Goal: Information Seeking & Learning: Learn about a topic

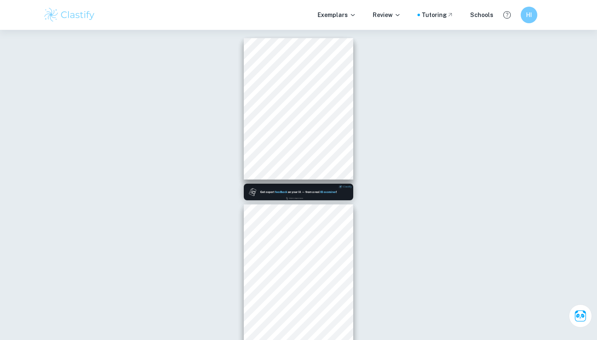
scroll to position [1499, 0]
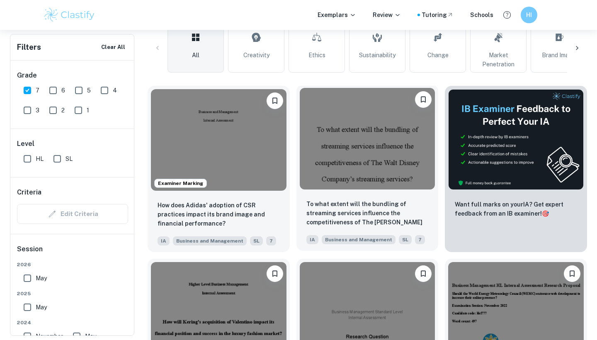
scroll to position [228, 0]
click at [358, 126] on img at bounding box center [368, 139] width 136 height 102
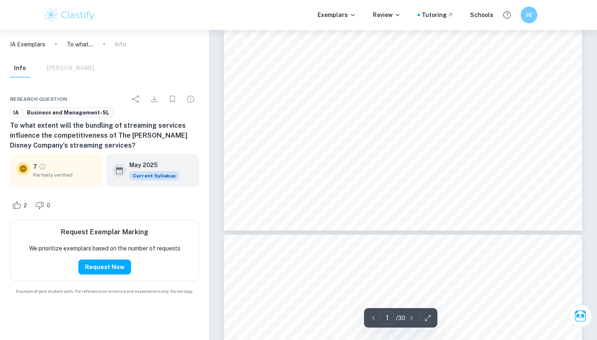
type input "2"
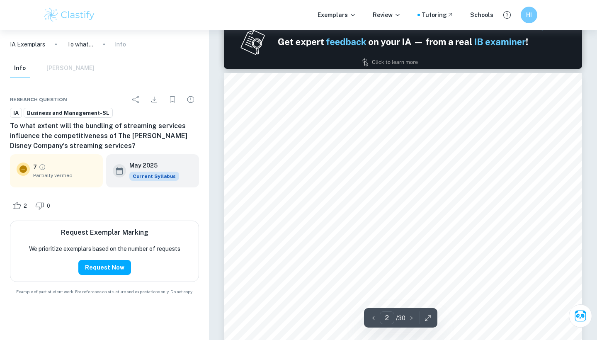
scroll to position [491, 0]
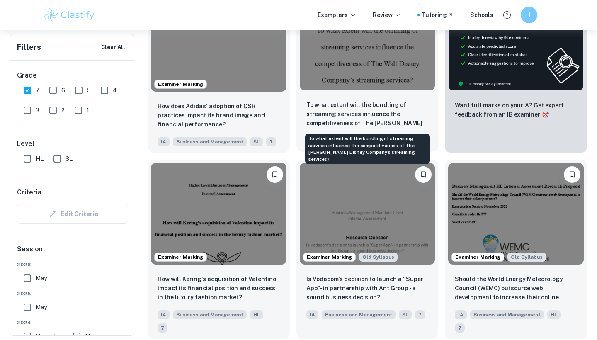
scroll to position [338, 0]
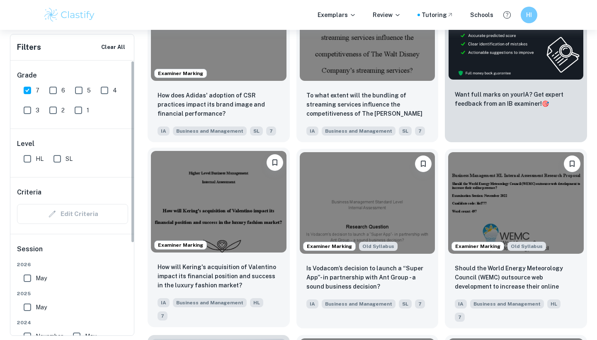
click at [188, 217] on img at bounding box center [219, 202] width 136 height 102
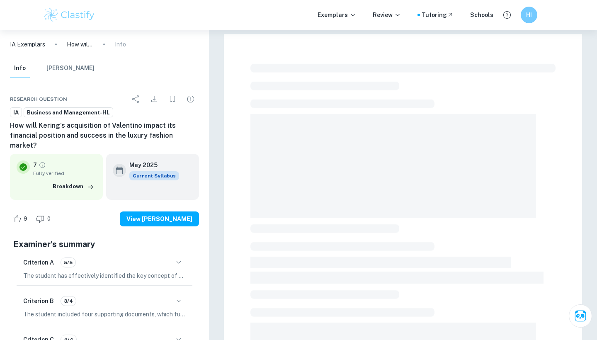
scroll to position [205, 0]
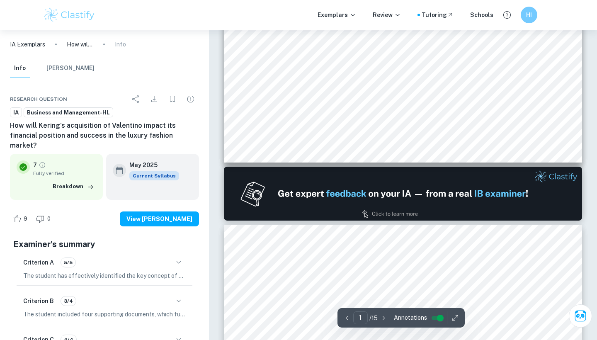
type input "2"
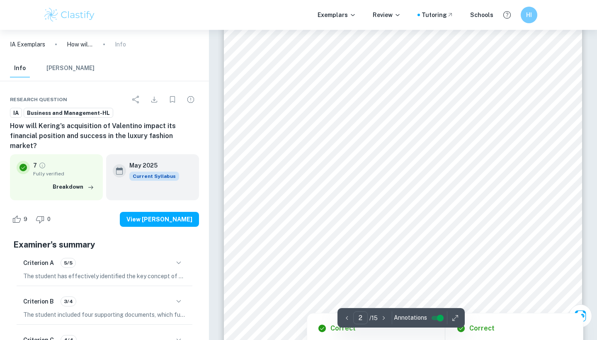
scroll to position [556, 0]
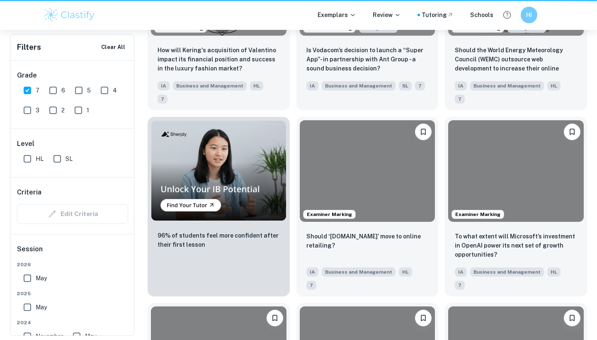
scroll to position [338, 0]
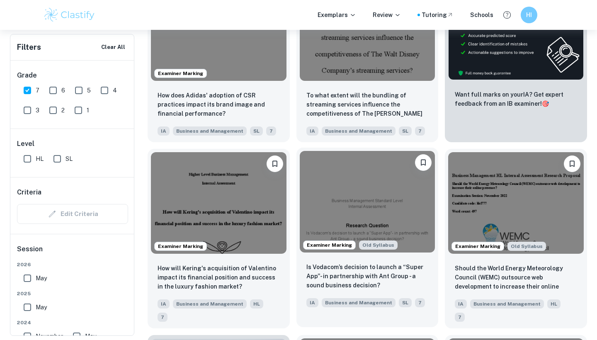
click at [348, 189] on img at bounding box center [368, 202] width 136 height 102
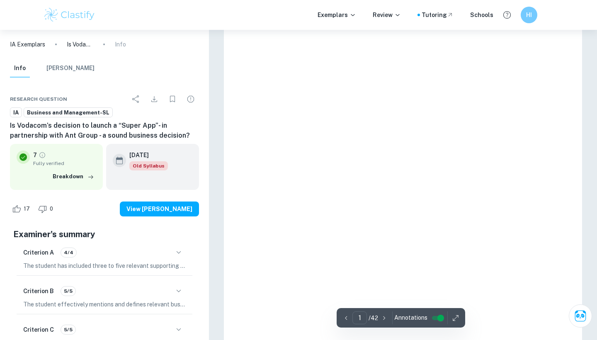
scroll to position [41, 0]
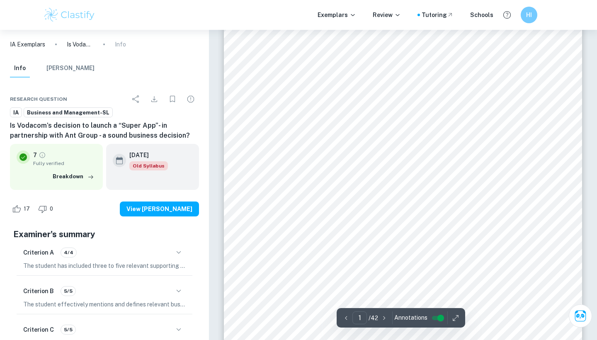
type input "2"
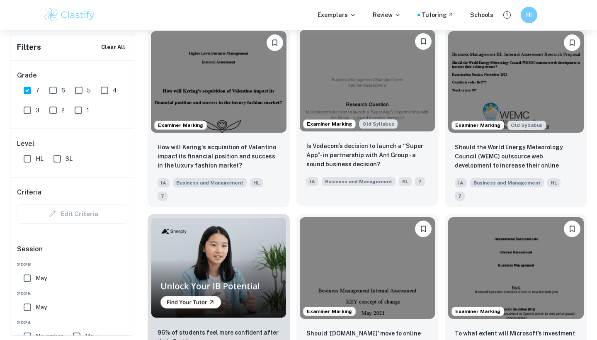
scroll to position [484, 0]
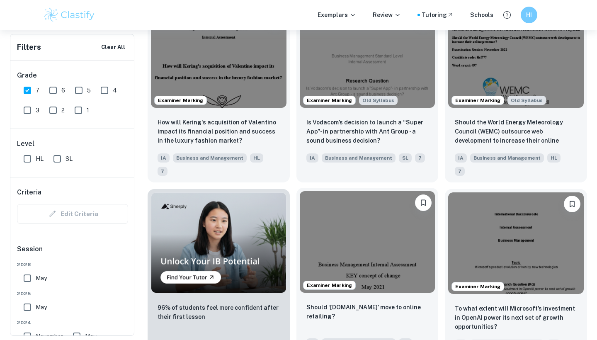
click at [388, 227] on img at bounding box center [368, 242] width 136 height 102
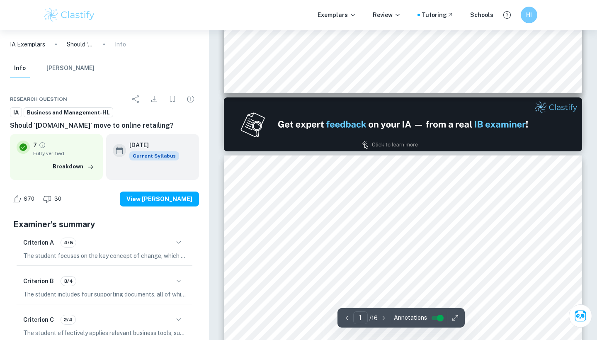
type input "2"
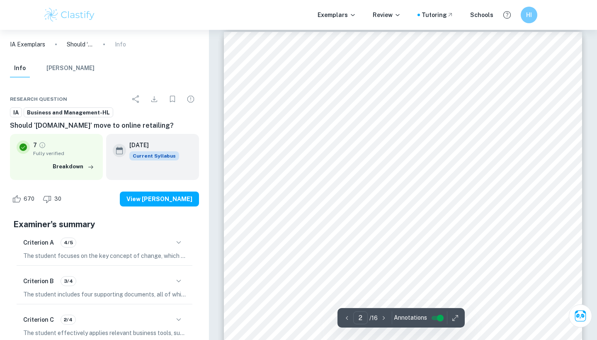
scroll to position [566, 0]
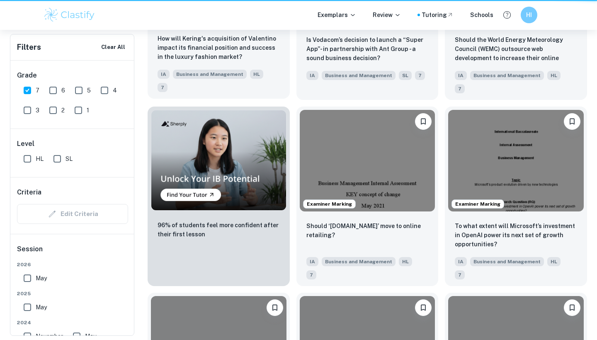
scroll to position [484, 0]
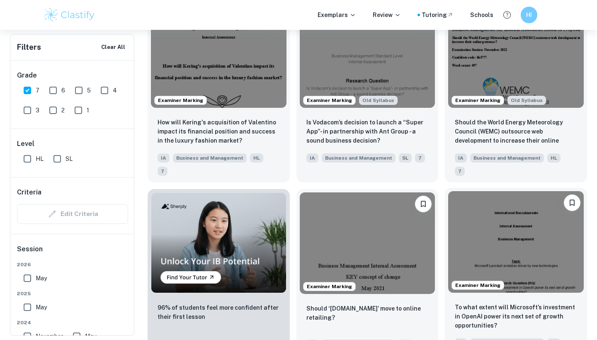
click at [529, 237] on img at bounding box center [516, 242] width 136 height 102
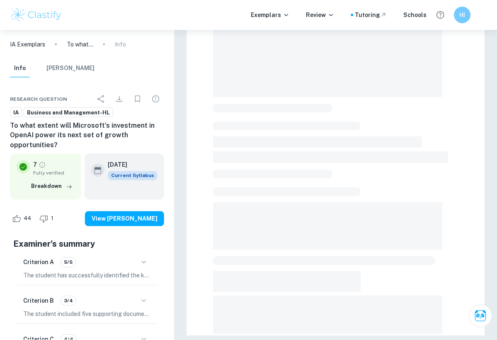
scroll to position [120, 0]
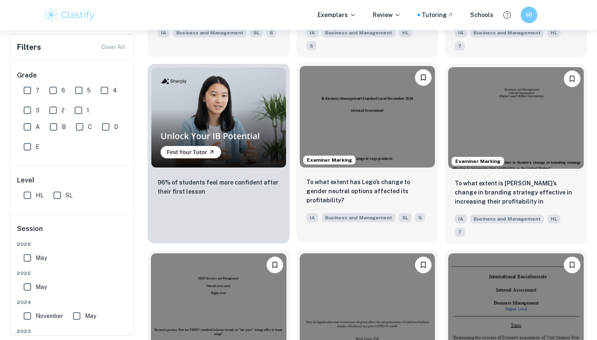
scroll to position [641, 0]
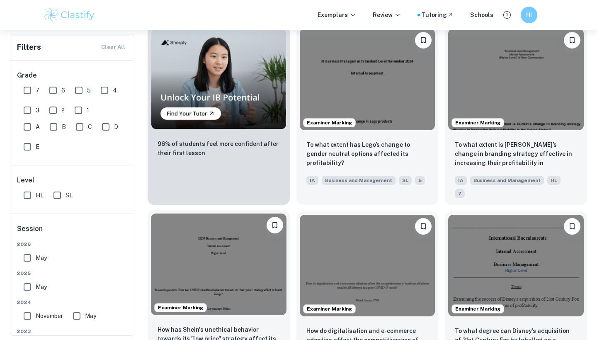
click at [228, 214] on img at bounding box center [219, 265] width 136 height 102
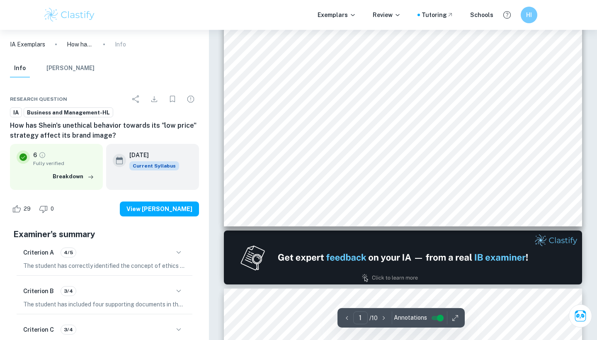
type input "2"
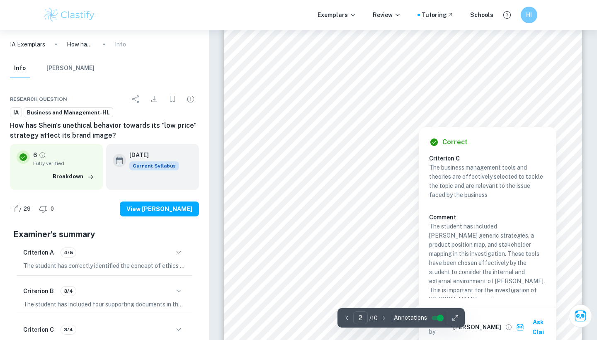
scroll to position [619, 0]
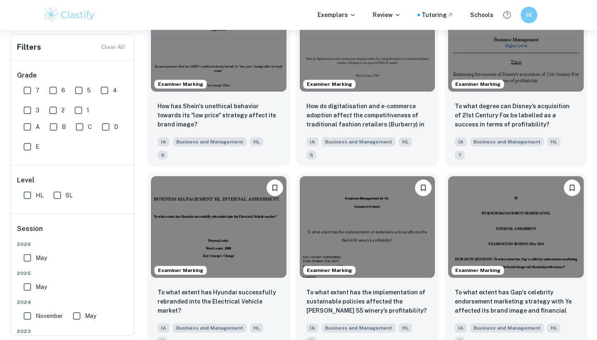
scroll to position [882, 0]
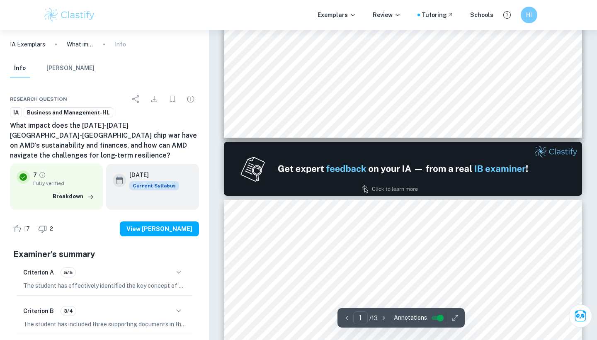
type input "2"
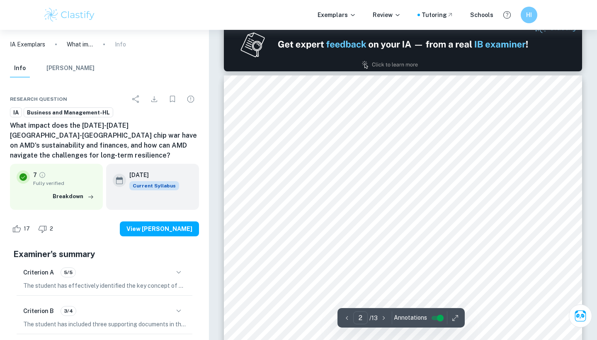
scroll to position [604, 0]
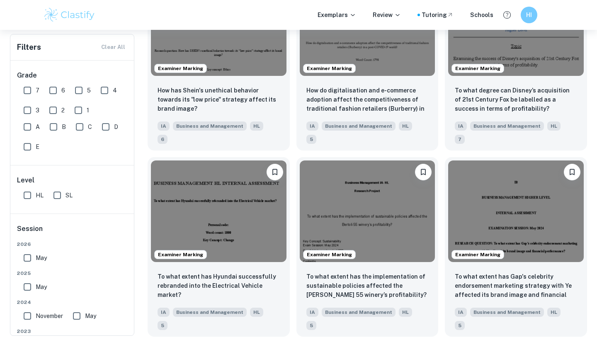
scroll to position [1029, 0]
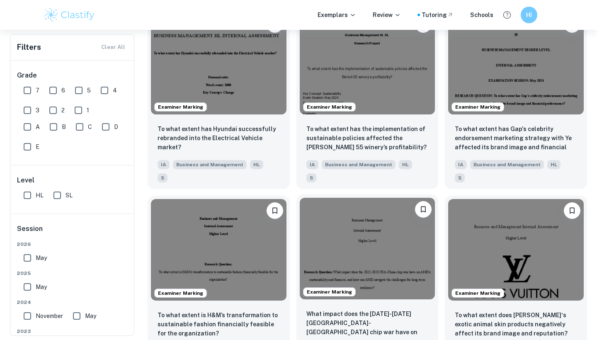
click at [410, 198] on img at bounding box center [368, 249] width 136 height 102
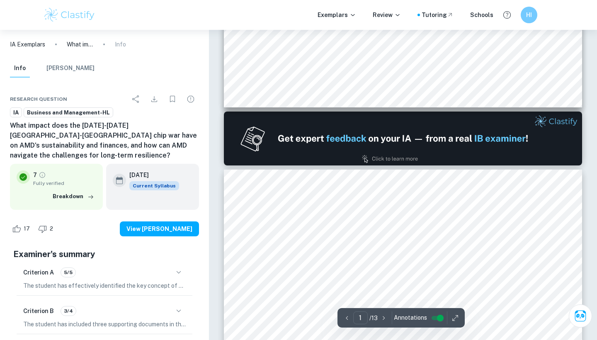
type input "2"
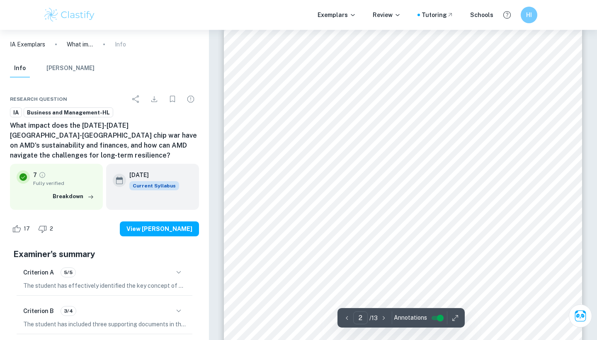
scroll to position [584, 0]
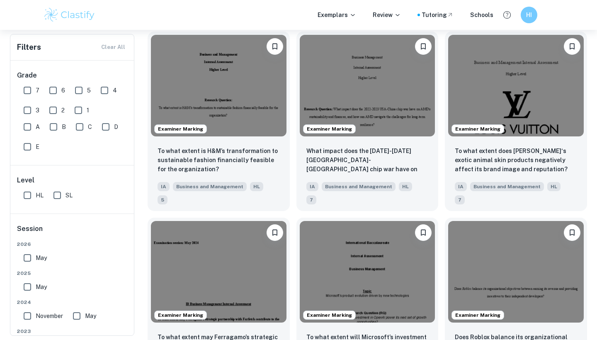
scroll to position [1231, 0]
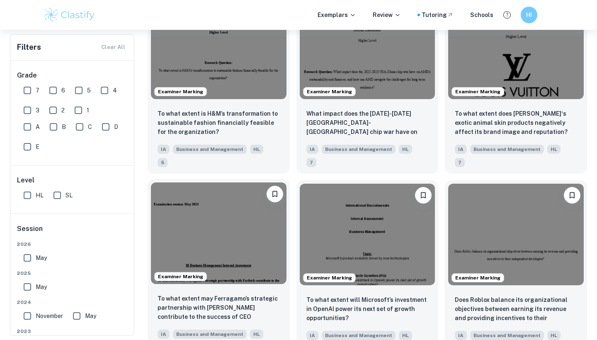
click at [266, 183] on img at bounding box center [219, 234] width 136 height 102
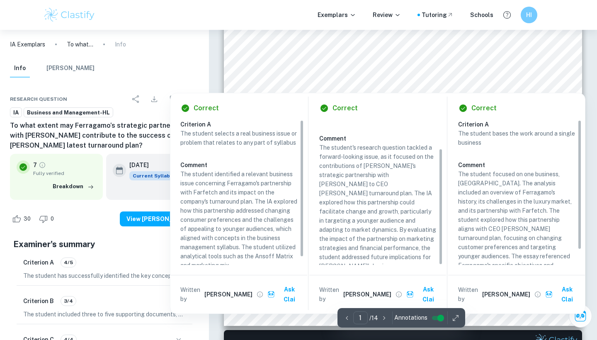
scroll to position [35, 0]
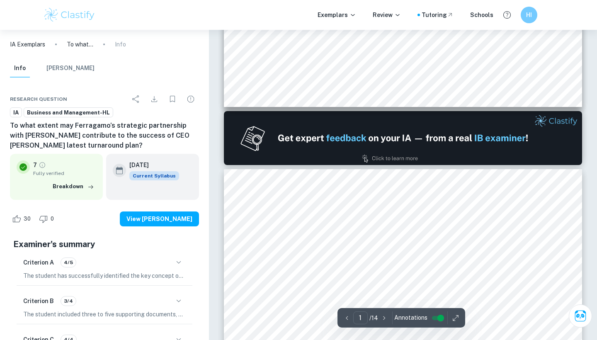
type input "2"
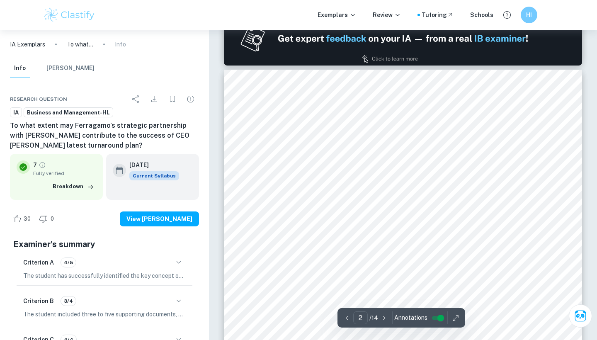
scroll to position [609, 0]
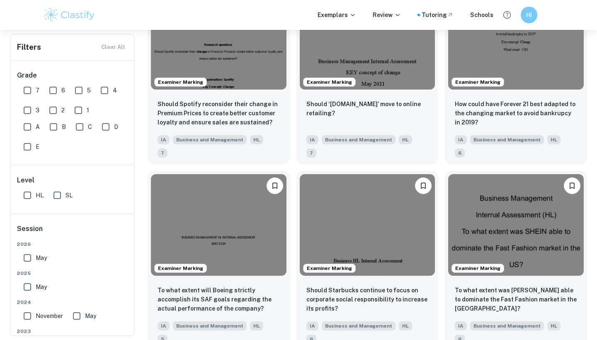
scroll to position [1622, 0]
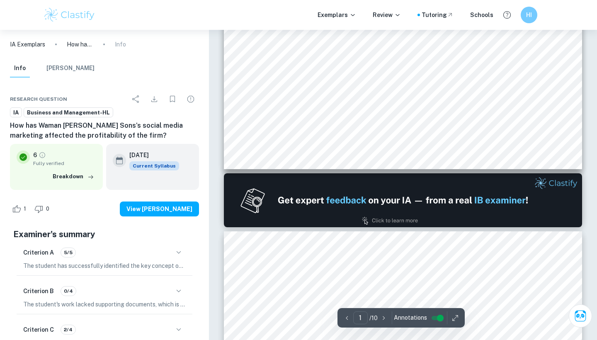
type input "2"
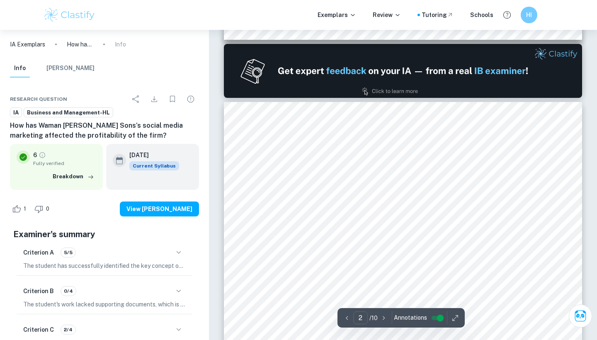
scroll to position [481, 0]
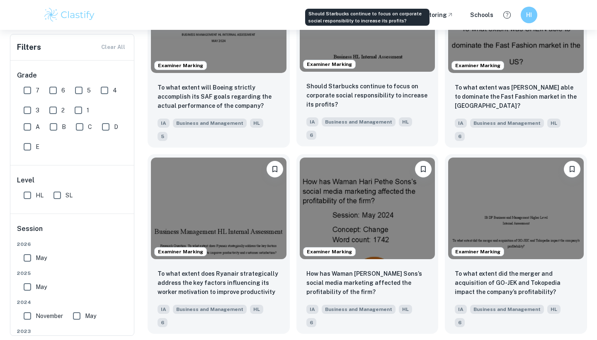
scroll to position [1850, 0]
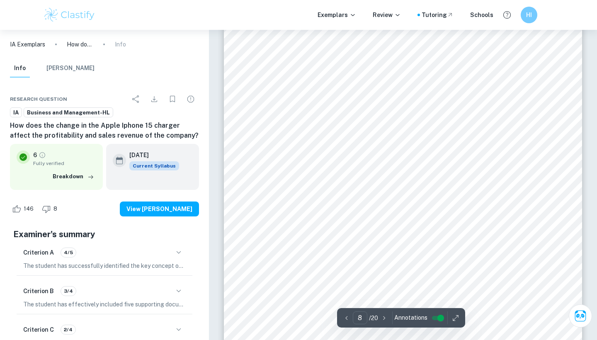
scroll to position [3655, 0]
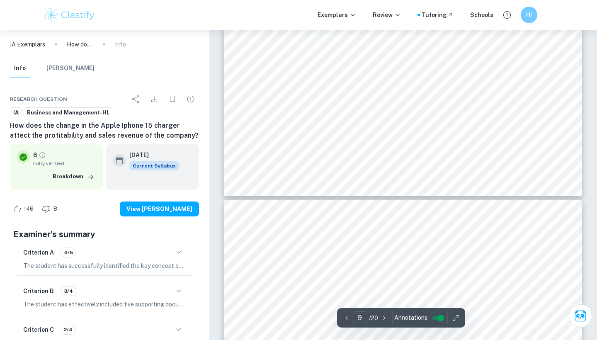
type input "8"
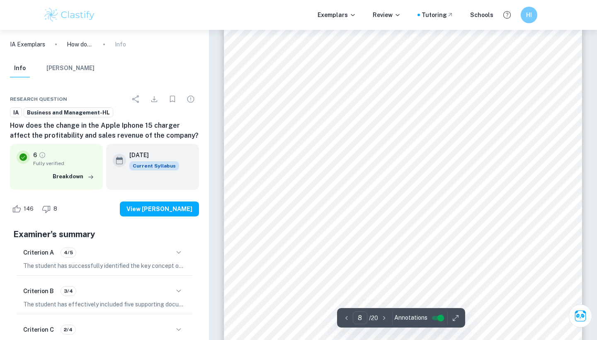
scroll to position [3716, 0]
